Goal: Find specific page/section: Find specific page/section

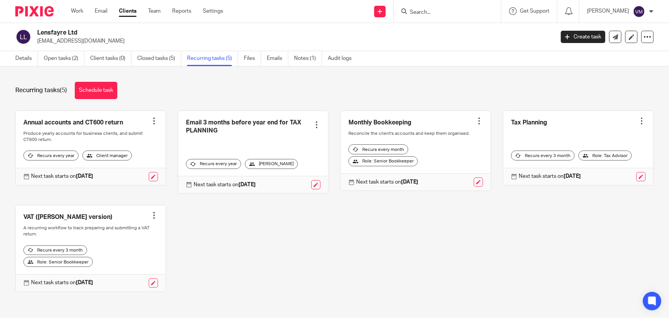
click at [446, 11] on input "Search" at bounding box center [443, 12] width 69 height 7
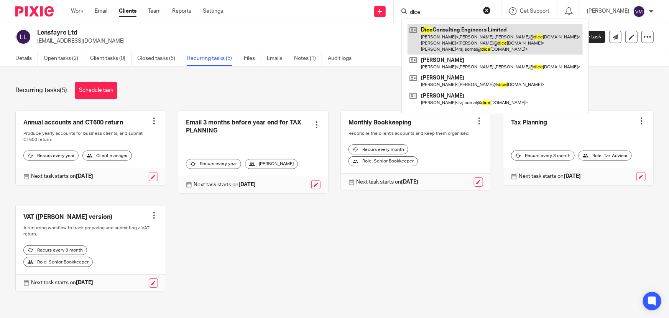
type input "dice"
click at [470, 39] on link at bounding box center [495, 39] width 175 height 30
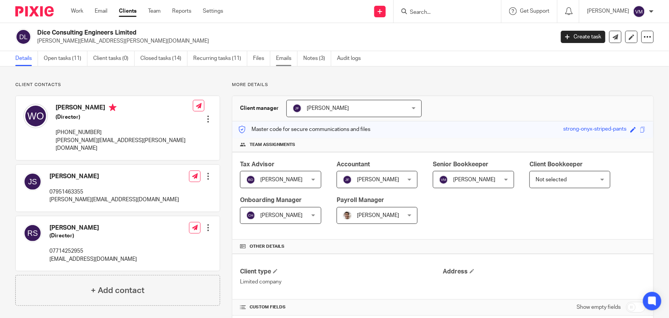
click at [290, 54] on link "Emails" at bounding box center [286, 58] width 21 height 15
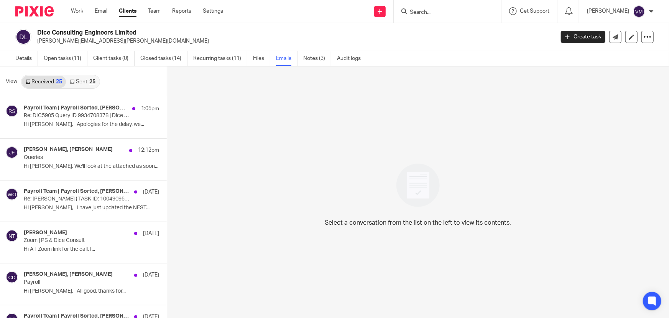
click at [77, 82] on link "Sent 25" at bounding box center [82, 82] width 33 height 12
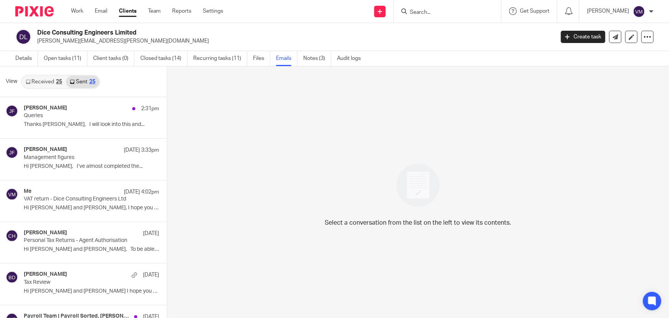
scroll to position [1, 0]
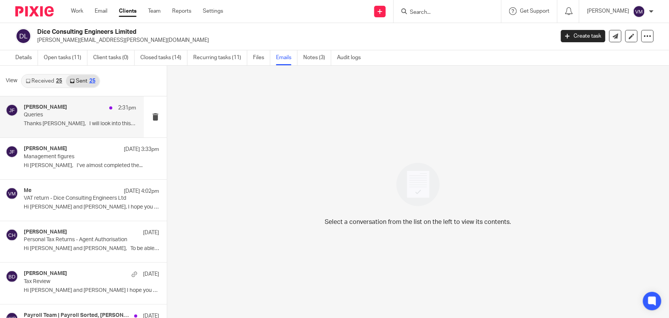
click at [73, 116] on p "Queries" at bounding box center [69, 115] width 90 height 7
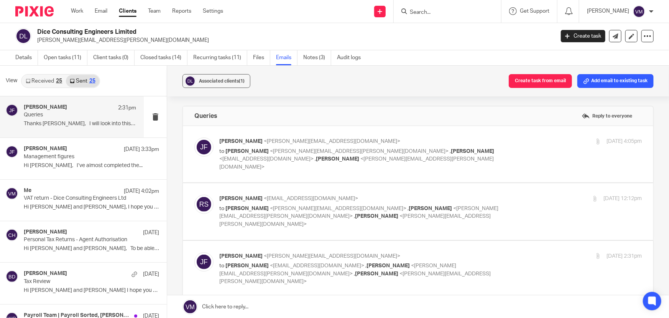
scroll to position [0, 0]
click at [519, 185] on label at bounding box center [418, 211] width 471 height 56
click at [194, 194] on input "checkbox" at bounding box center [194, 194] width 0 height 0
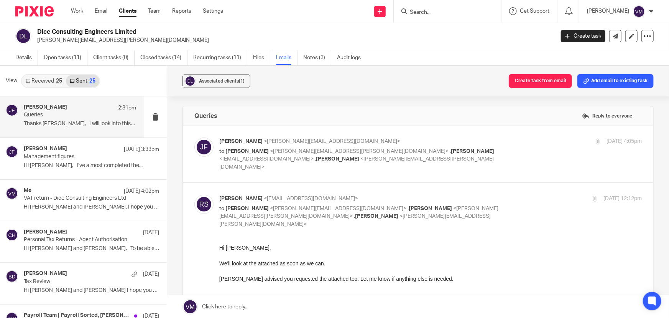
click at [194, 194] on input "checkbox" at bounding box center [194, 194] width 0 height 0
checkbox input "false"
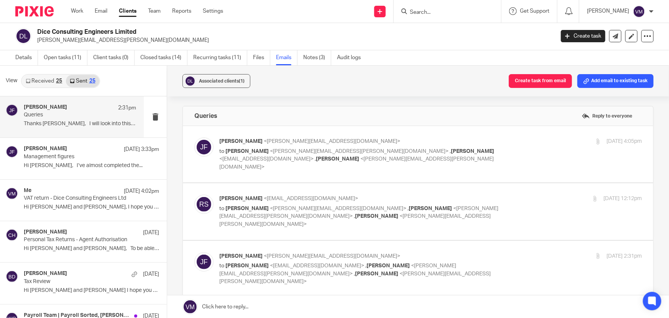
scroll to position [104, 0]
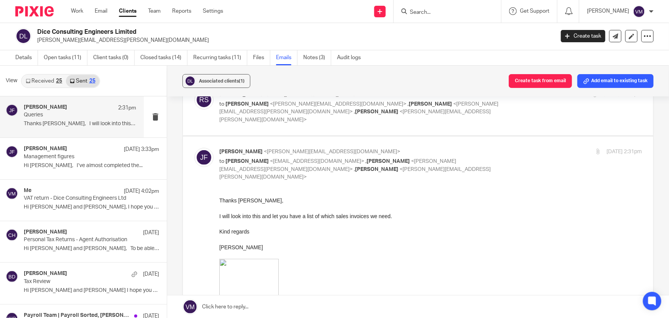
click at [194, 147] on input "checkbox" at bounding box center [194, 147] width 0 height 0
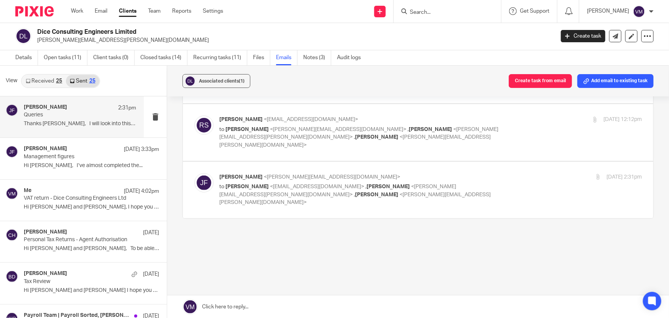
scroll to position [55, 0]
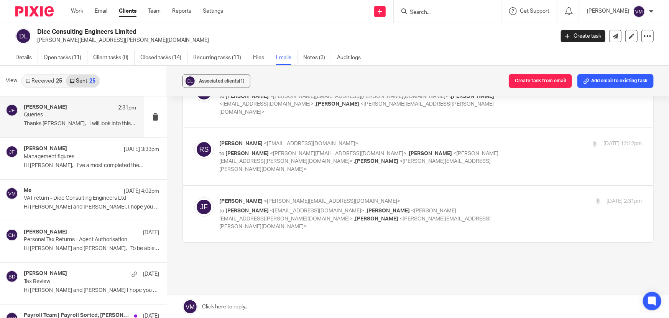
click at [520, 197] on div "25 Sep 2025 2:31pm" at bounding box center [571, 201] width 141 height 8
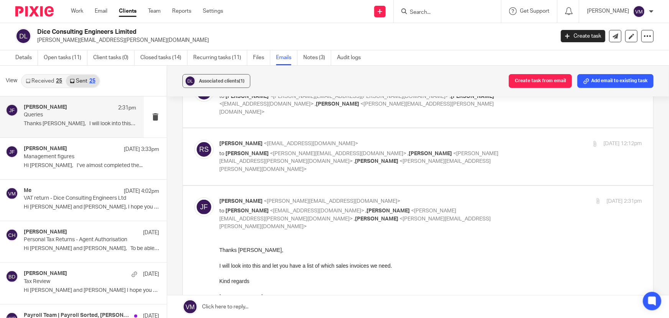
scroll to position [0, 0]
click at [521, 197] on div "25 Sep 2025 2:31pm" at bounding box center [571, 201] width 141 height 8
checkbox input "false"
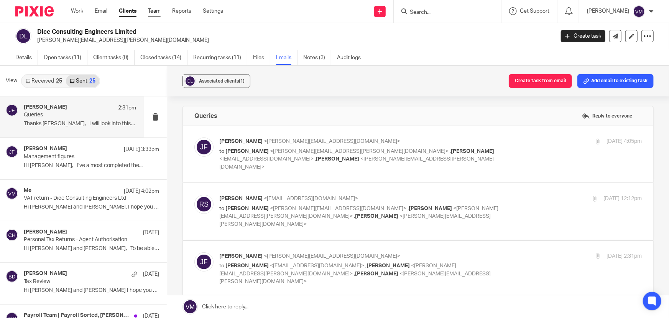
click at [158, 10] on link "Team" at bounding box center [154, 11] width 13 height 8
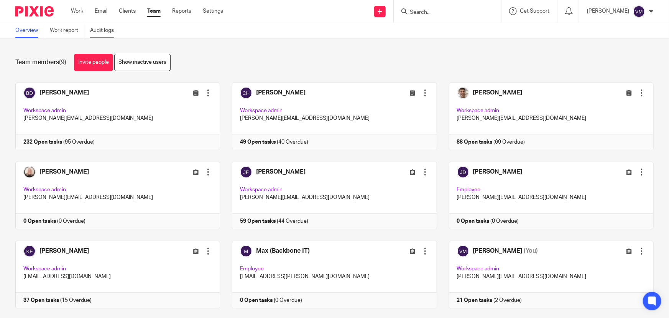
click at [112, 29] on link "Audit logs" at bounding box center [105, 30] width 30 height 15
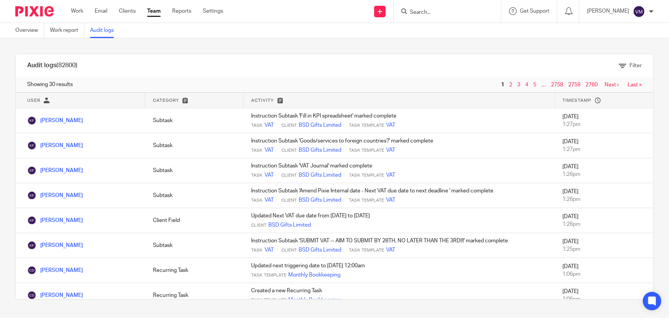
click at [153, 9] on link "Team" at bounding box center [153, 11] width 13 height 8
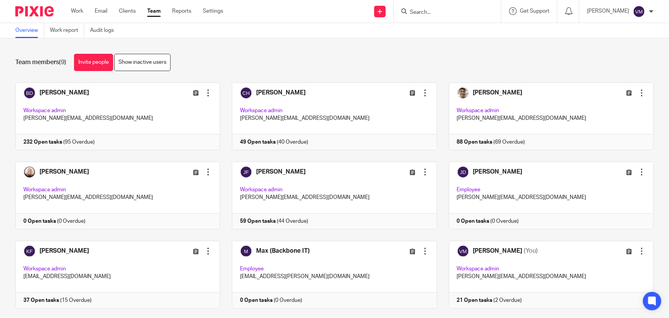
click at [154, 8] on link "Team" at bounding box center [153, 11] width 13 height 8
click at [428, 15] on input "Search" at bounding box center [443, 12] width 69 height 7
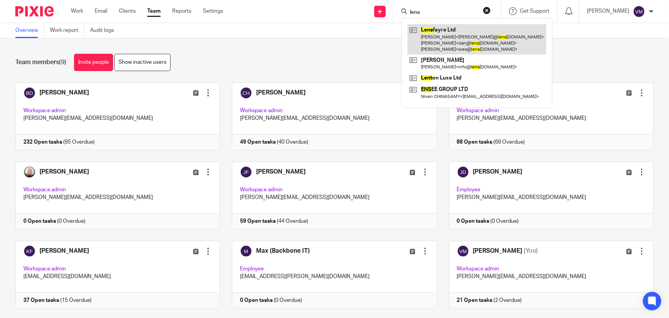
type input "lens"
click at [443, 30] on link at bounding box center [477, 39] width 139 height 30
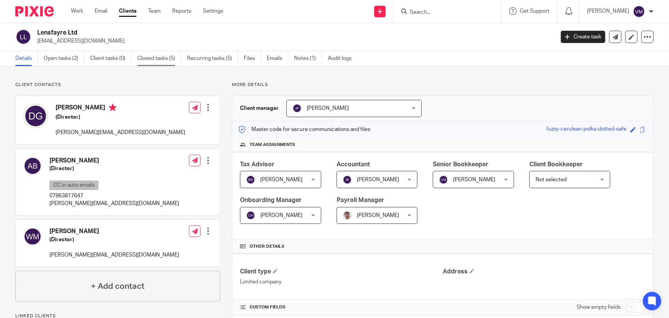
click at [158, 59] on link "Closed tasks (5)" at bounding box center [159, 58] width 44 height 15
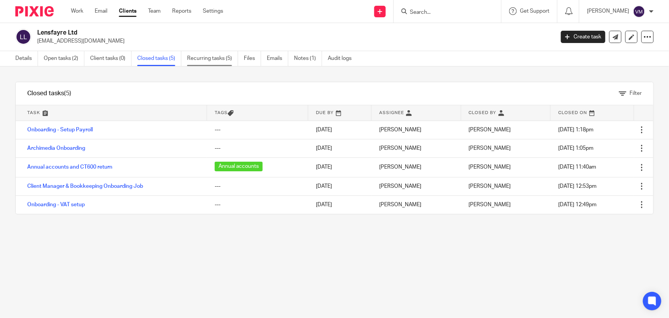
click at [209, 59] on link "Recurring tasks (5)" at bounding box center [212, 58] width 51 height 15
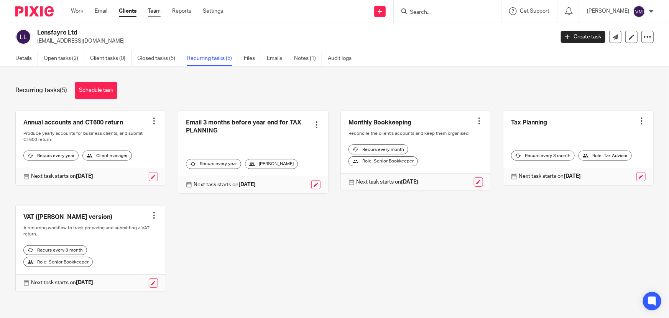
click at [160, 12] on link "Team" at bounding box center [154, 11] width 13 height 8
